Goal: Information Seeking & Learning: Understand process/instructions

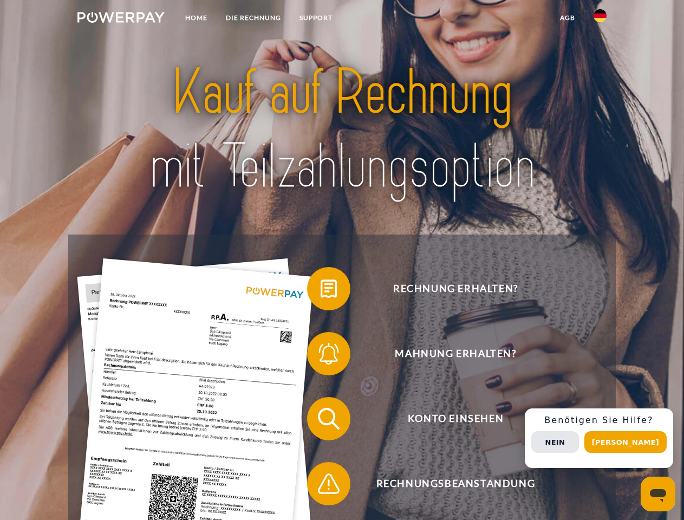
click at [121, 19] on img at bounding box center [120, 17] width 87 height 11
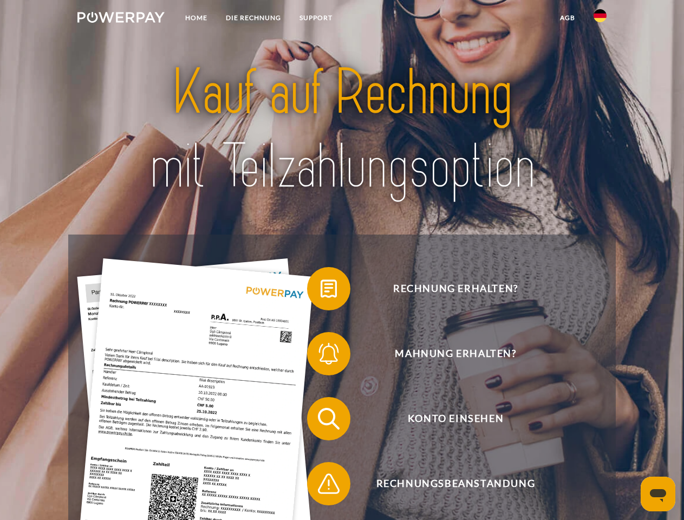
click at [600, 19] on img at bounding box center [599, 15] width 13 height 13
click at [567, 18] on link "agb" at bounding box center [568, 17] width 34 height 19
click at [321, 291] on span at bounding box center [312, 289] width 54 height 54
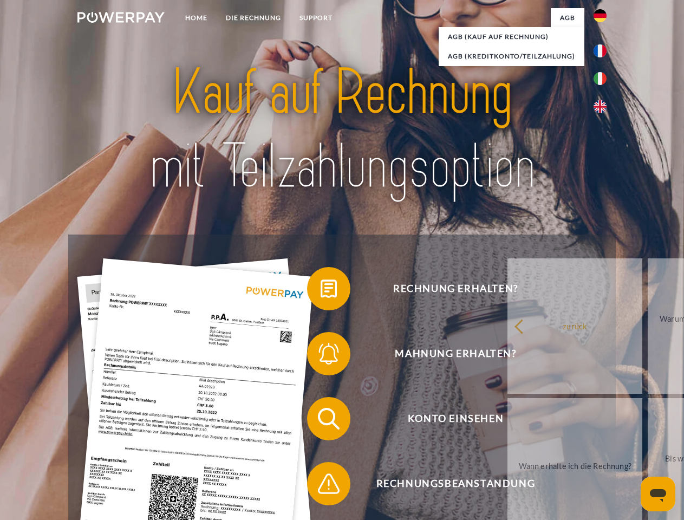
click at [321, 356] on span at bounding box center [312, 353] width 54 height 54
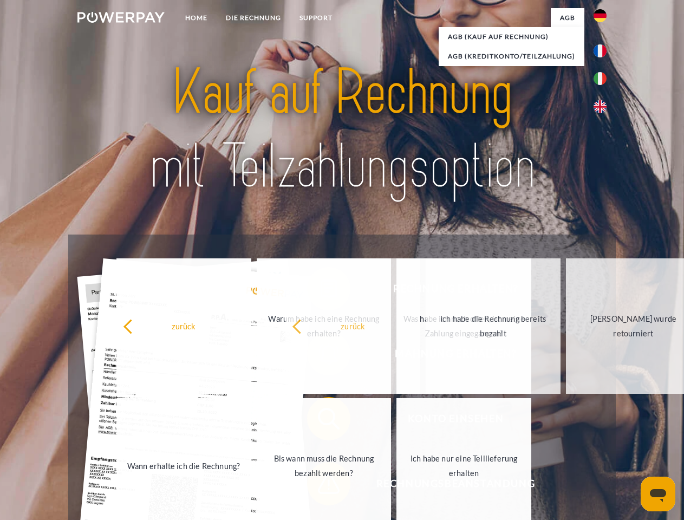
click at [321, 486] on span at bounding box center [312, 483] width 54 height 54
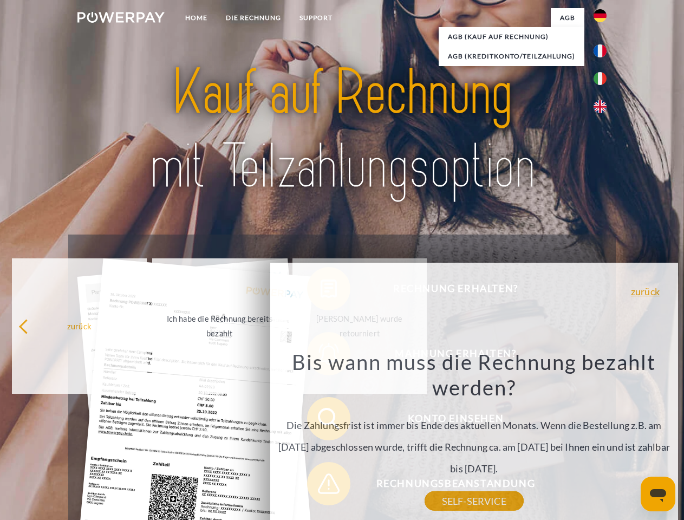
click at [603, 438] on div "Rechnung erhalten? Mahnung erhalten? Konto einsehen" at bounding box center [341, 450] width 547 height 433
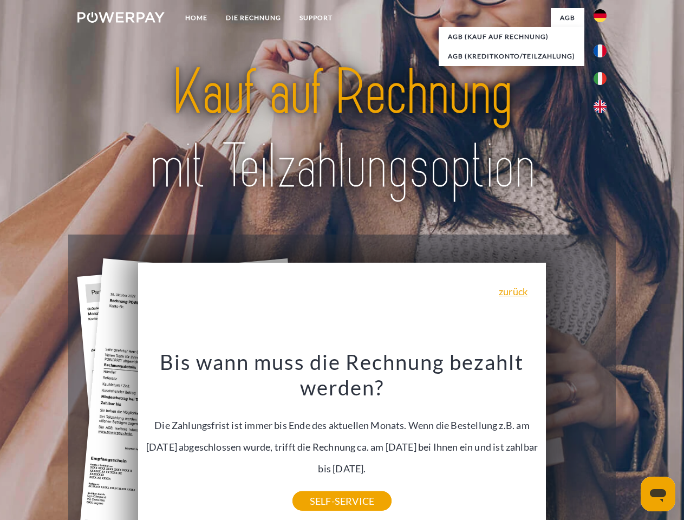
click at [576, 440] on span "Konto einsehen" at bounding box center [455, 418] width 265 height 43
click at [629, 442] on header "Home DIE RECHNUNG SUPPORT" at bounding box center [342, 374] width 684 height 748
